Goal: Contribute content: Contribute content

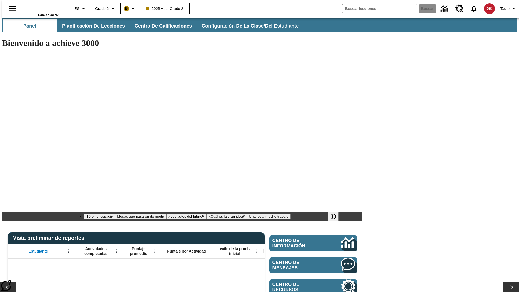
type input "-1"
click at [91, 26] on span "Planificación de lecciones" at bounding box center [93, 26] width 63 height 6
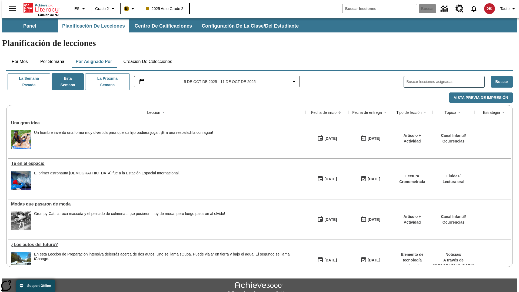
click at [146, 55] on button "Creación de colecciones" at bounding box center [148, 61] width 58 height 13
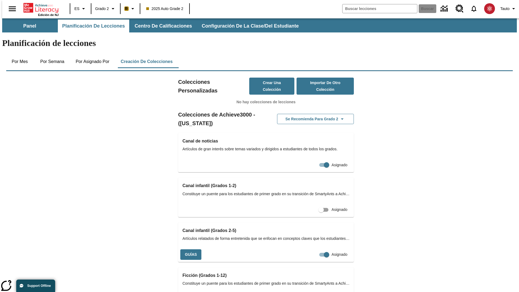
click at [266, 78] on button "Crear una colección" at bounding box center [271, 86] width 45 height 17
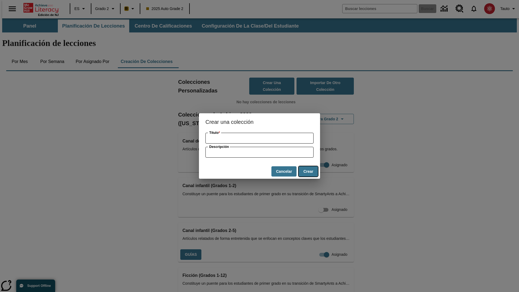
click at [308, 171] on button "Crear" at bounding box center [308, 171] width 19 height 11
type input "Intelligent Fresh Cheese"
type input "some collection description"
click at [308, 171] on button "Crear" at bounding box center [308, 171] width 19 height 11
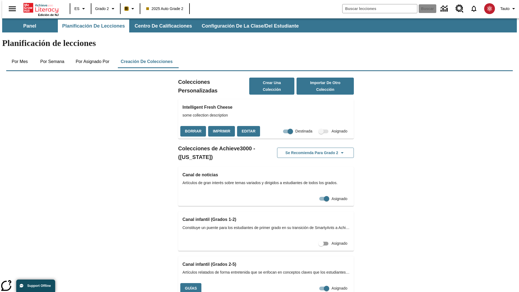
click at [280, 126] on input "Destinada" at bounding box center [290, 131] width 31 height 10
checkbox input "false"
click at [192, 126] on button "Borrar" at bounding box center [193, 131] width 26 height 11
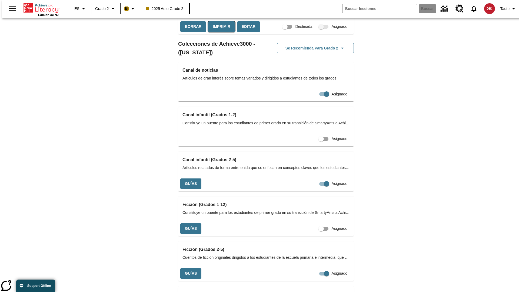
click at [220, 32] on button "Imprimir" at bounding box center [221, 26] width 27 height 11
